Goal: Find specific page/section: Find specific page/section

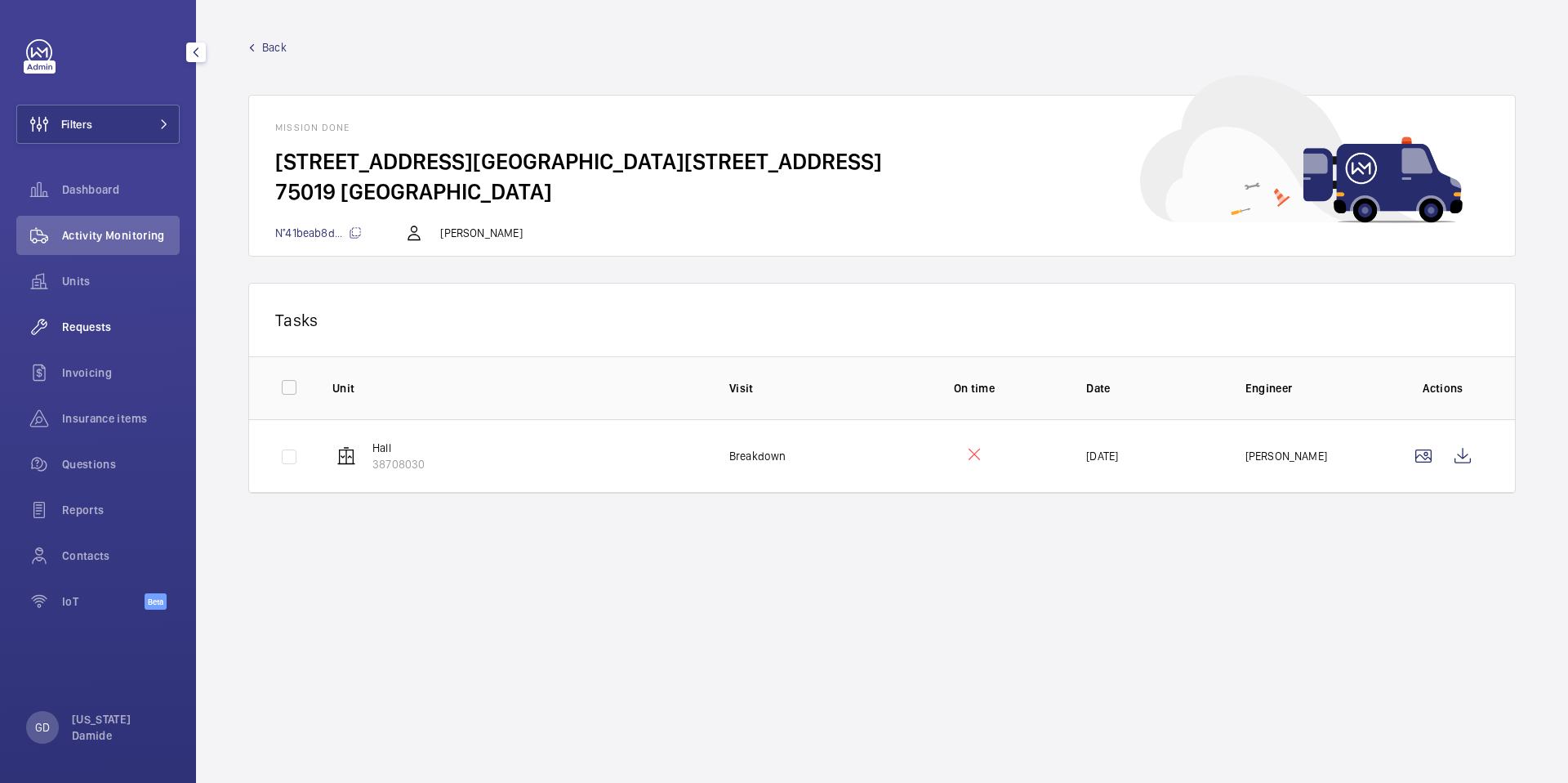
click at [85, 331] on span "Requests" at bounding box center [121, 327] width 117 height 17
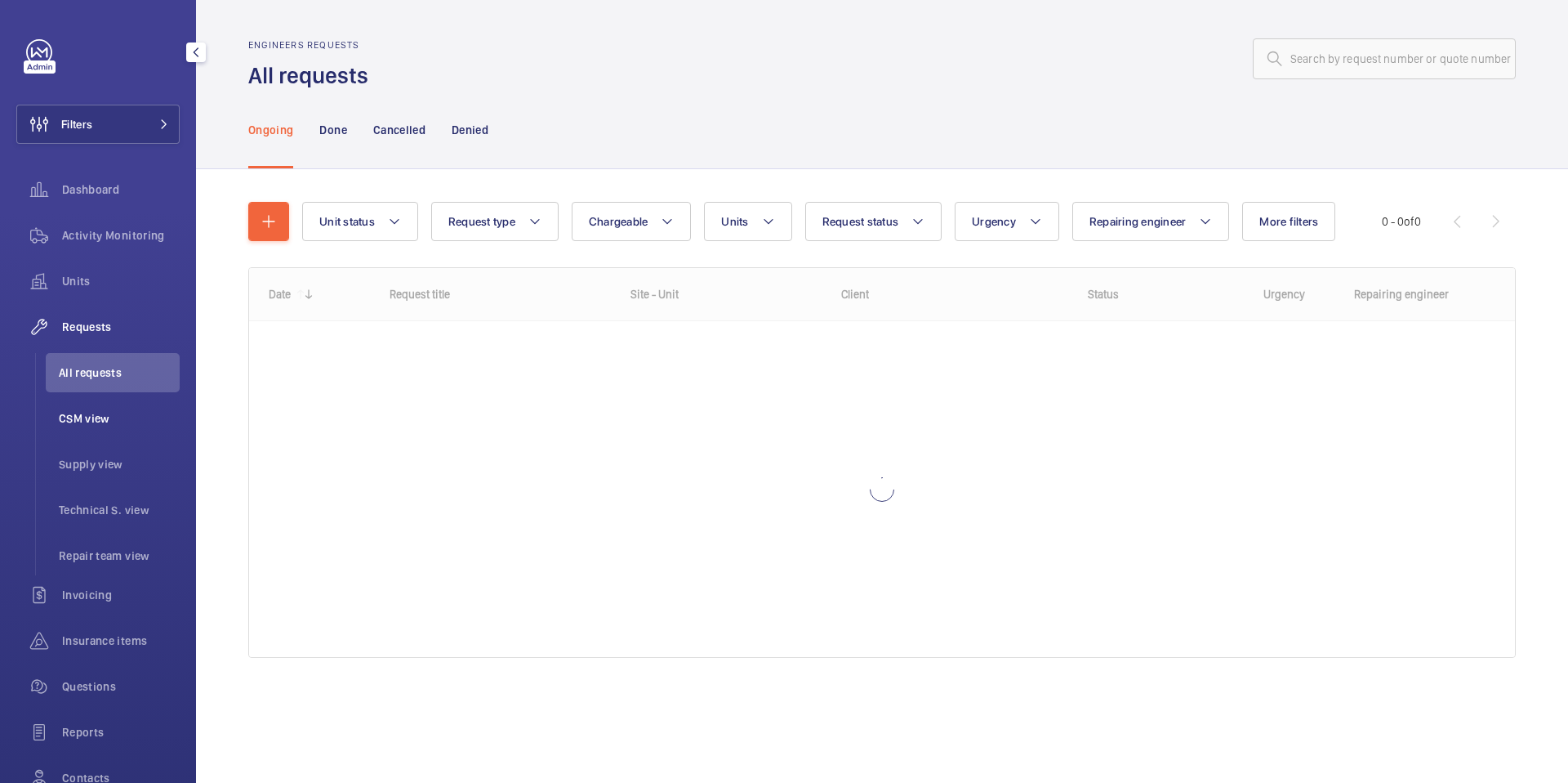
click at [98, 421] on span "CSM view" at bounding box center [119, 419] width 121 height 17
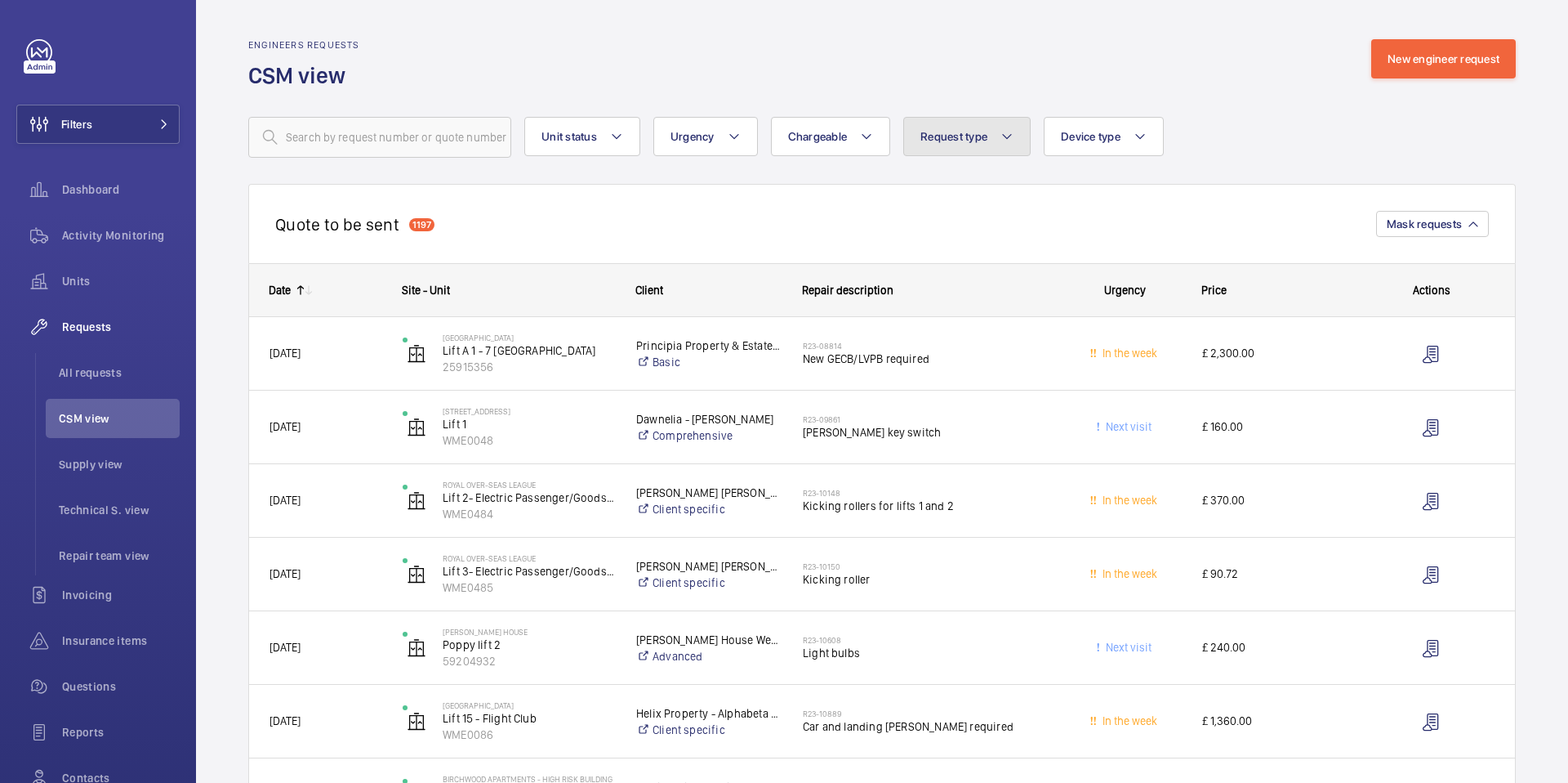
click at [978, 145] on button "Request type" at bounding box center [967, 135] width 127 height 39
click at [1166, 135] on div "Unit status Urgency Chargeable Request type Labour hour Part Repair support Tec…" at bounding box center [882, 136] width 1267 height 40
click at [1147, 135] on mat-icon at bounding box center [1140, 136] width 13 height 20
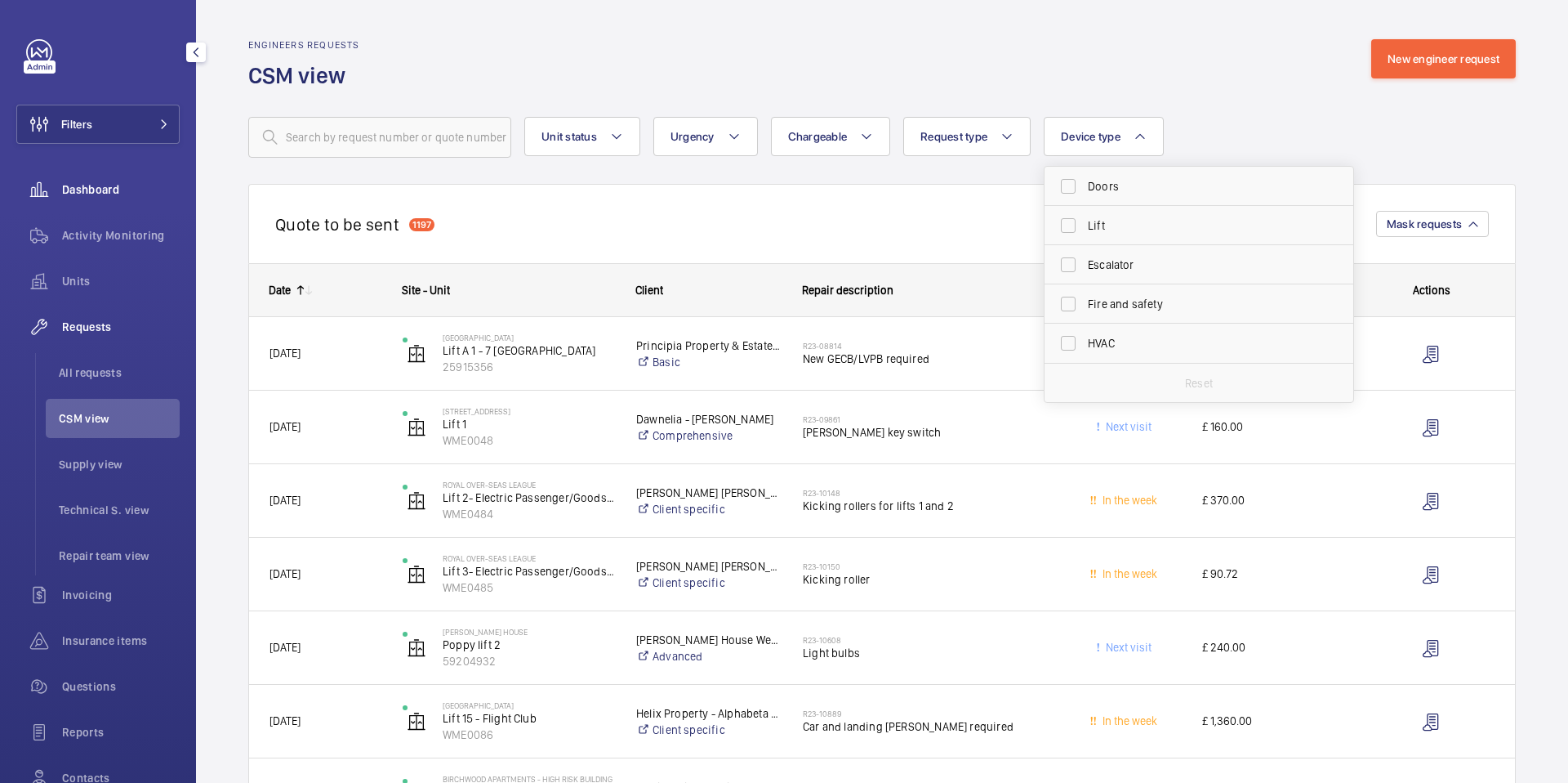
click at [73, 189] on span "Dashboard" at bounding box center [121, 190] width 117 height 17
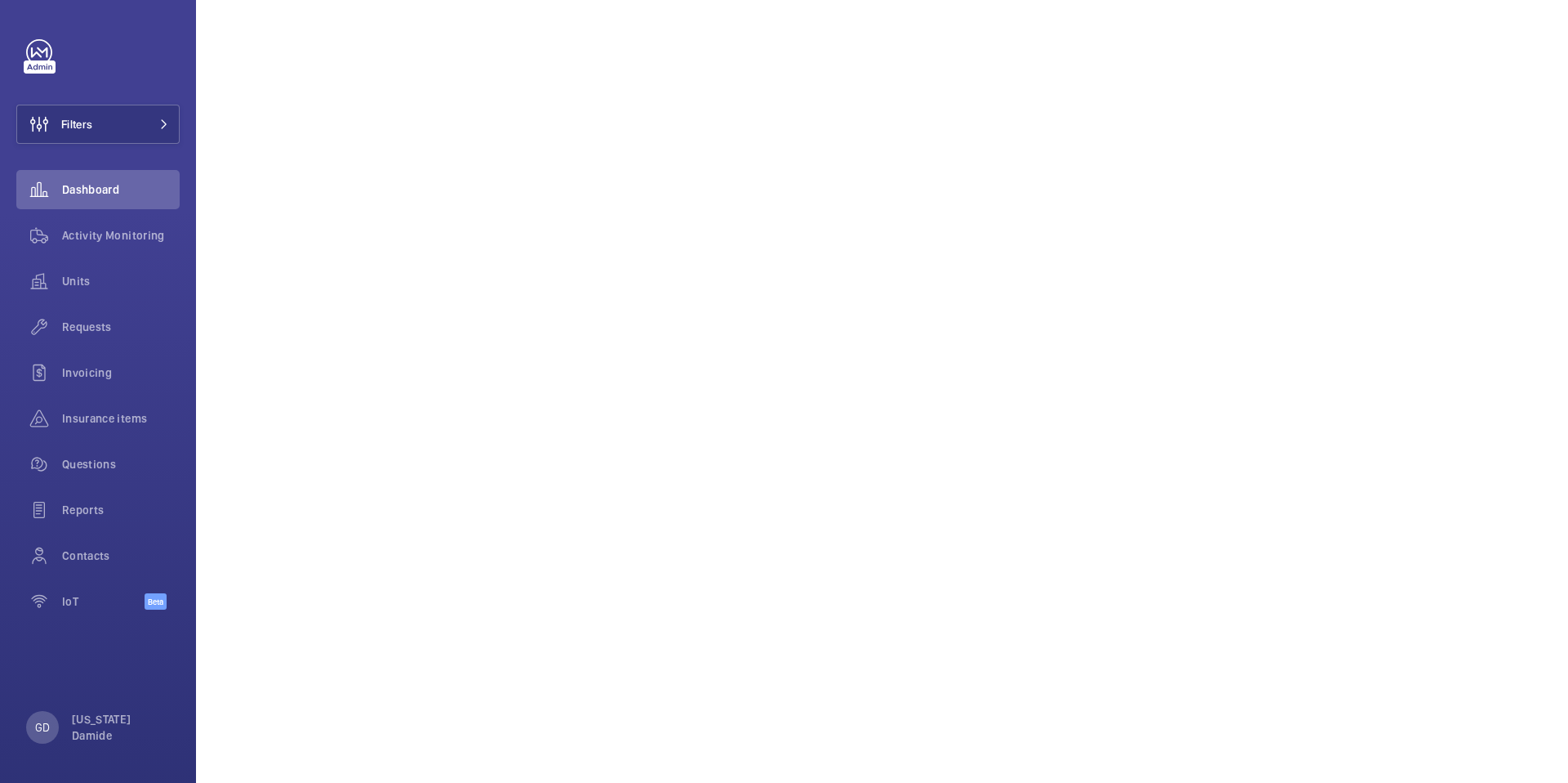
scroll to position [956, 0]
click at [99, 327] on span "Requests" at bounding box center [121, 327] width 117 height 17
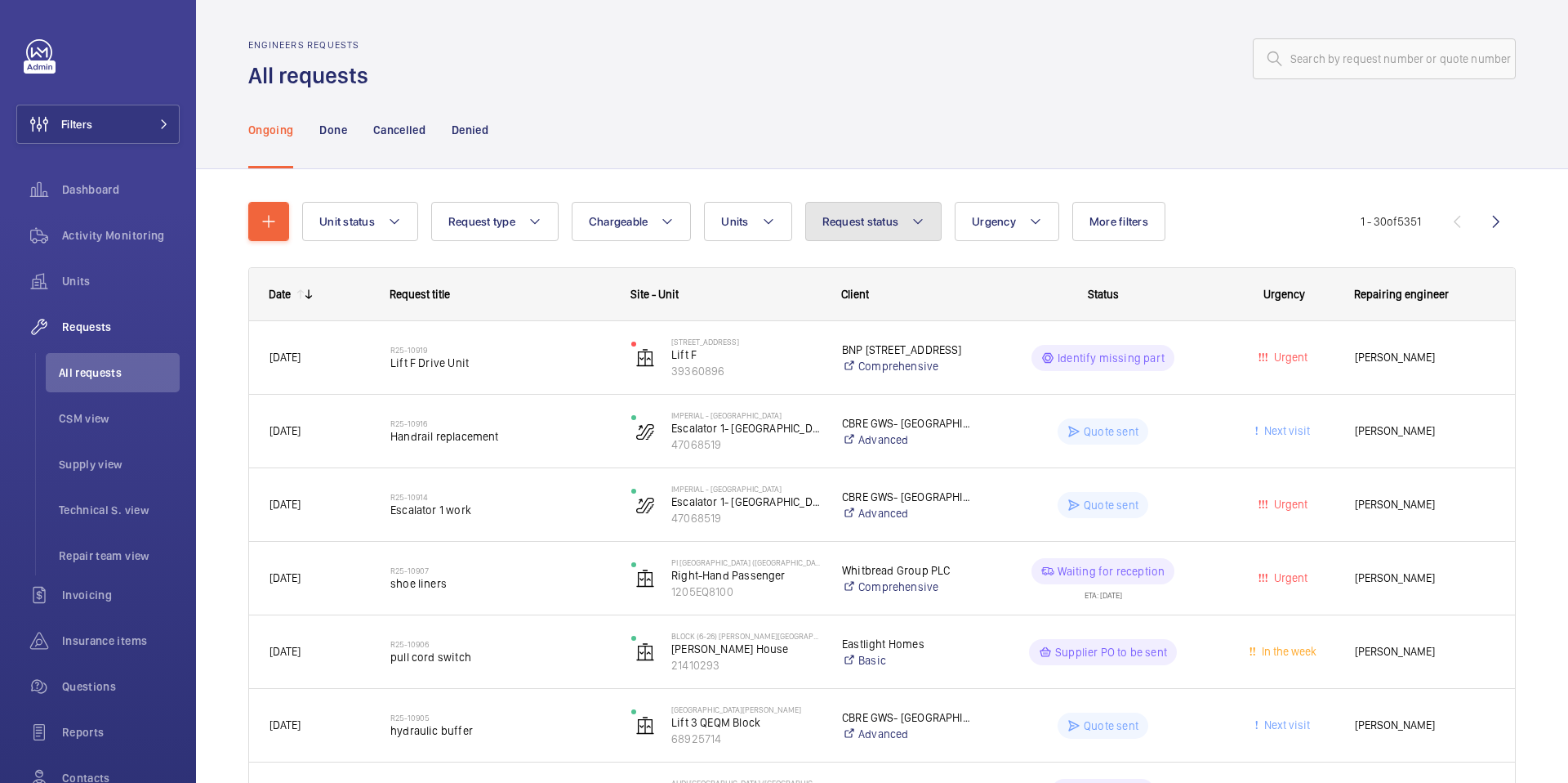
click at [913, 224] on mat-icon at bounding box center [918, 221] width 13 height 20
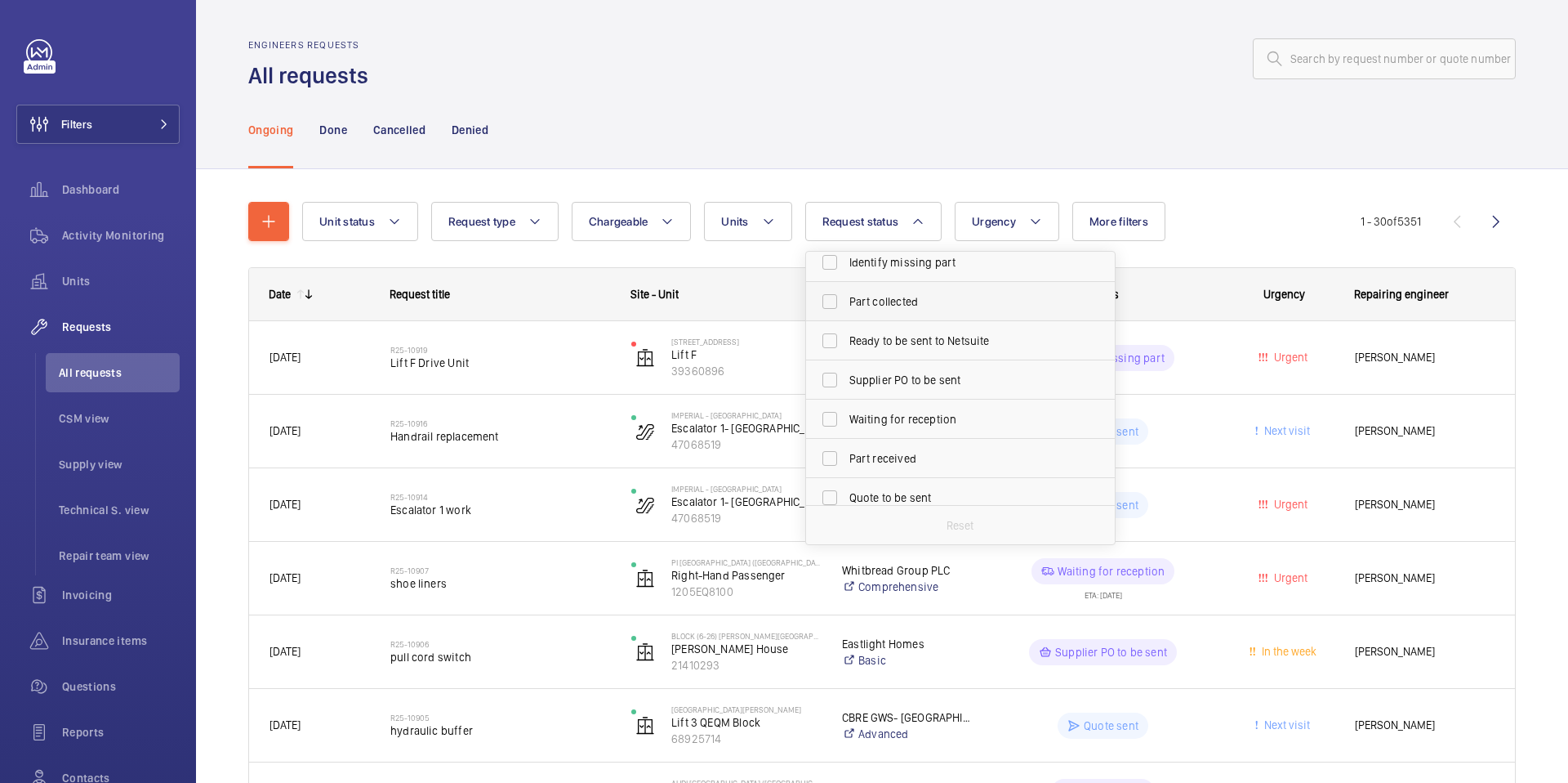
scroll to position [49, 0]
